Goal: Transaction & Acquisition: Subscribe to service/newsletter

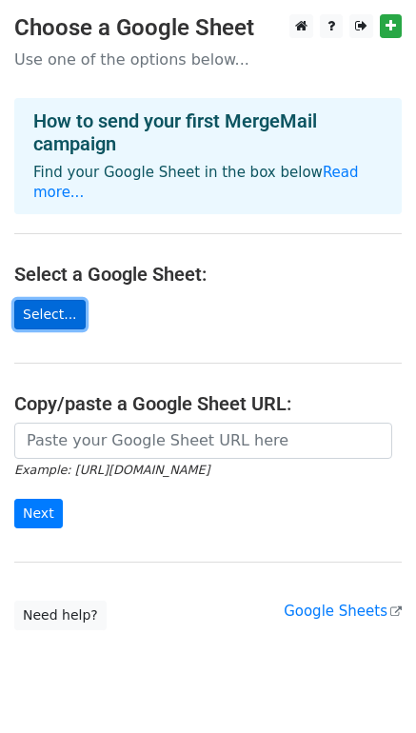
click at [70, 300] on link "Select..." at bounding box center [49, 314] width 71 height 29
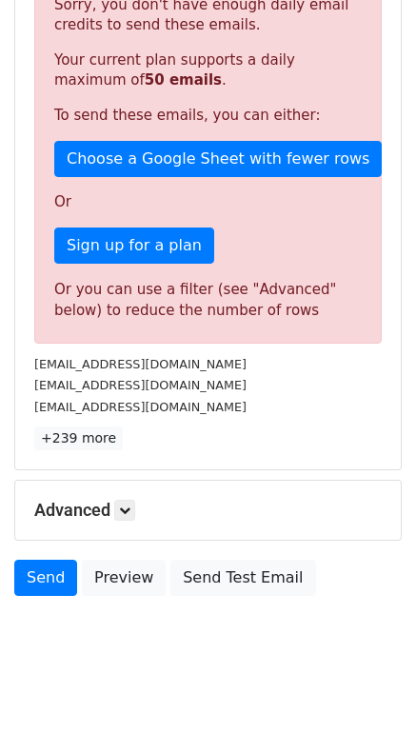
scroll to position [450, 0]
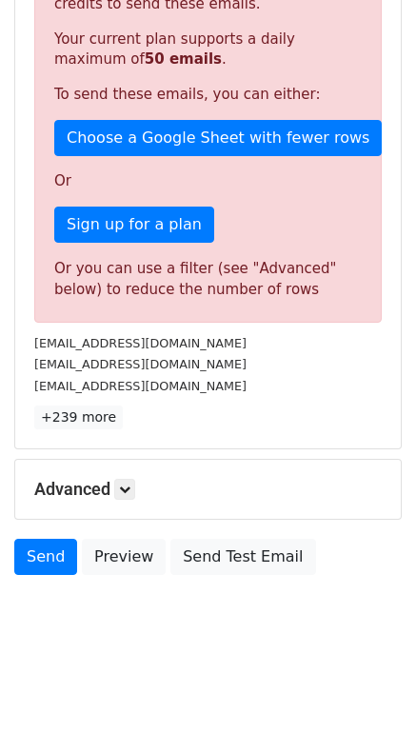
drag, startPoint x: 225, startPoint y: 401, endPoint x: 209, endPoint y: 469, distance: 69.2
click at [209, 469] on div "Advanced Tracking Track Opens UTM Codes Track Clicks Filters Only include sprea…" at bounding box center [207, 488] width 385 height 59
click at [118, 491] on link at bounding box center [124, 489] width 21 height 21
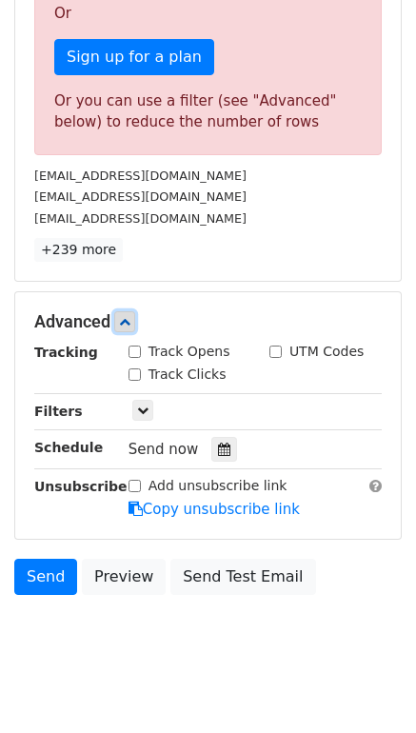
scroll to position [618, 0]
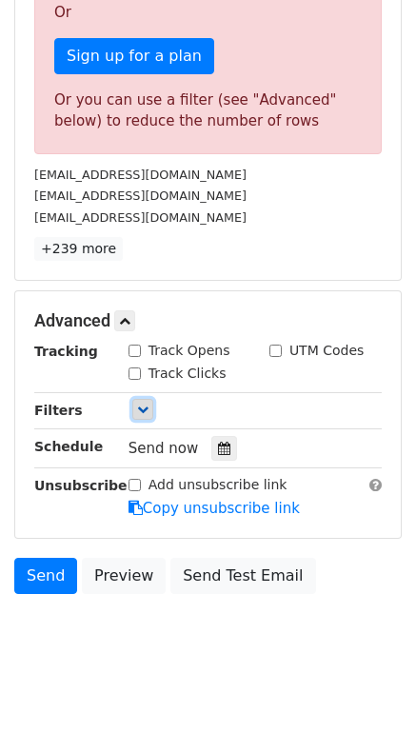
click at [139, 408] on icon at bounding box center [142, 408] width 11 height 11
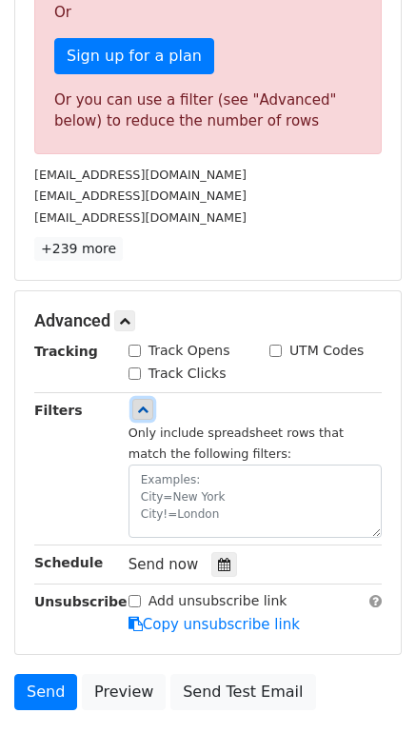
click at [139, 408] on icon at bounding box center [142, 408] width 11 height 11
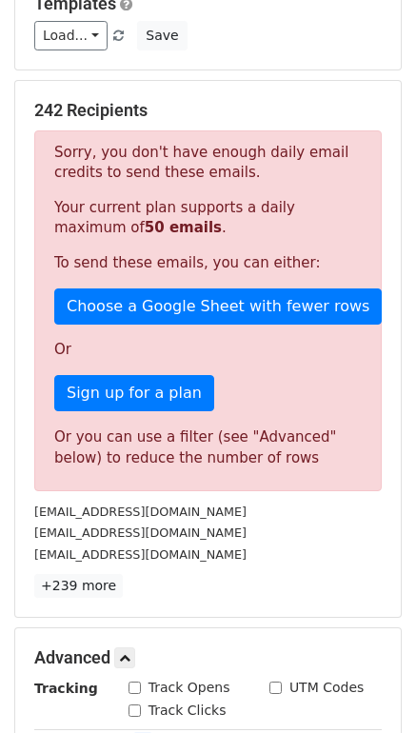
scroll to position [280, 0]
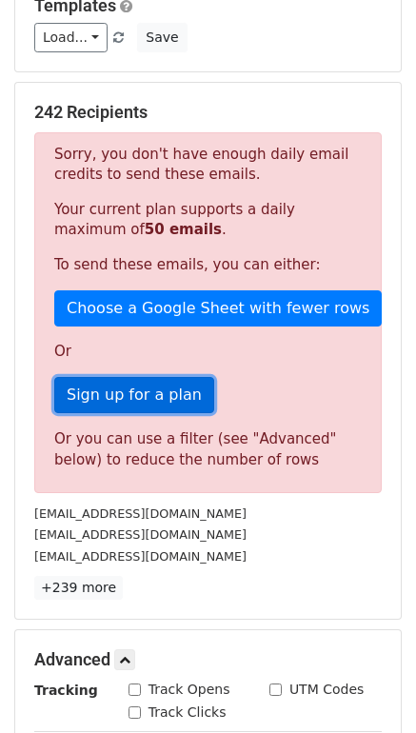
click at [137, 391] on link "Sign up for a plan" at bounding box center [134, 395] width 160 height 36
